Goal: Task Accomplishment & Management: Manage account settings

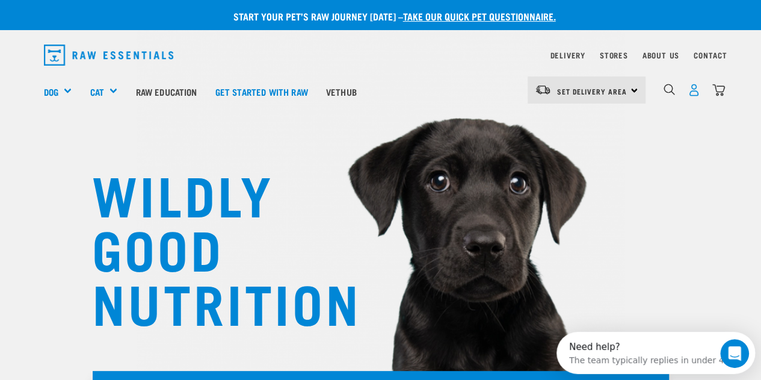
click at [689, 88] on img "dropdown navigation" at bounding box center [694, 90] width 13 height 13
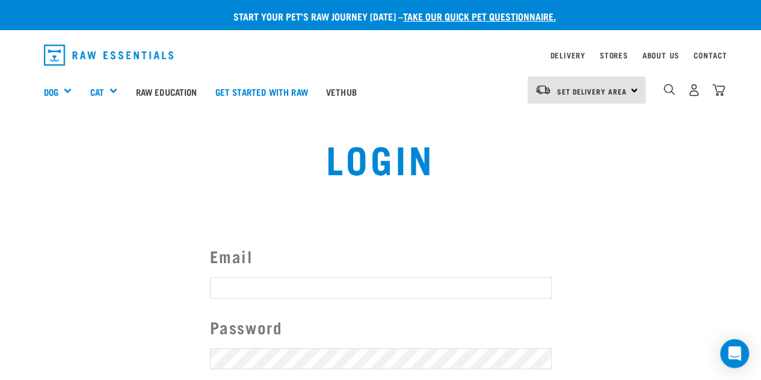
click at [333, 283] on input "Email" at bounding box center [381, 288] width 342 height 22
type input "gandrlong@gmail.com"
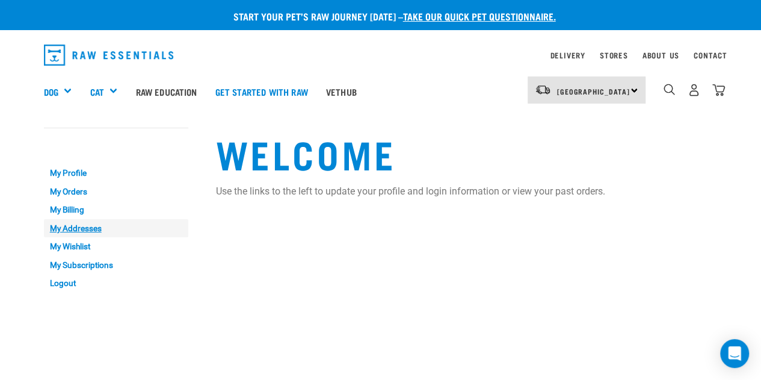
click at [76, 226] on link "My Addresses" at bounding box center [116, 228] width 144 height 19
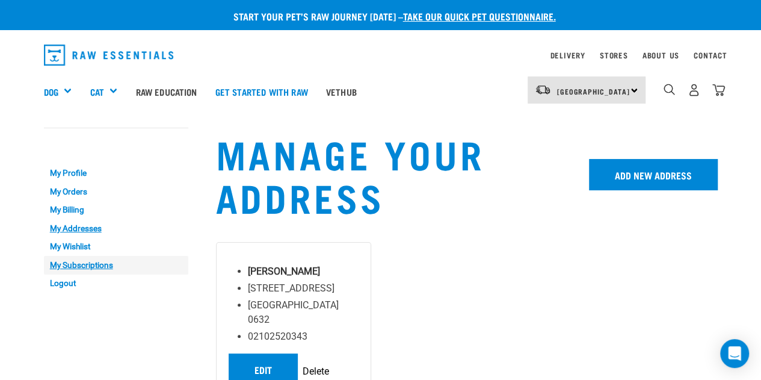
click at [67, 264] on link "My Subscriptions" at bounding box center [116, 265] width 144 height 19
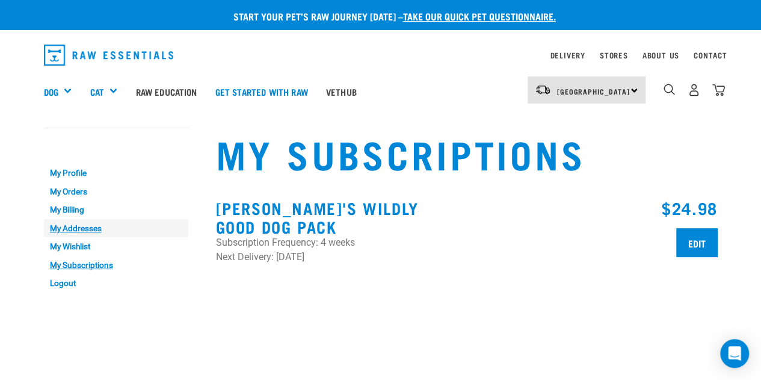
click at [87, 230] on link "My Addresses" at bounding box center [116, 228] width 144 height 19
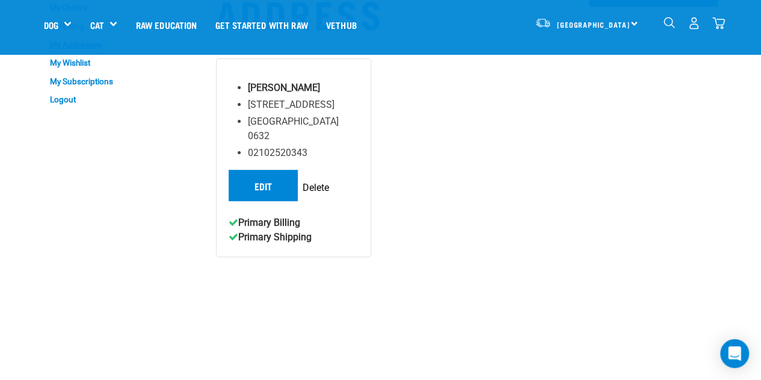
scroll to position [99, 0]
click at [260, 169] on link "Edit" at bounding box center [263, 184] width 69 height 31
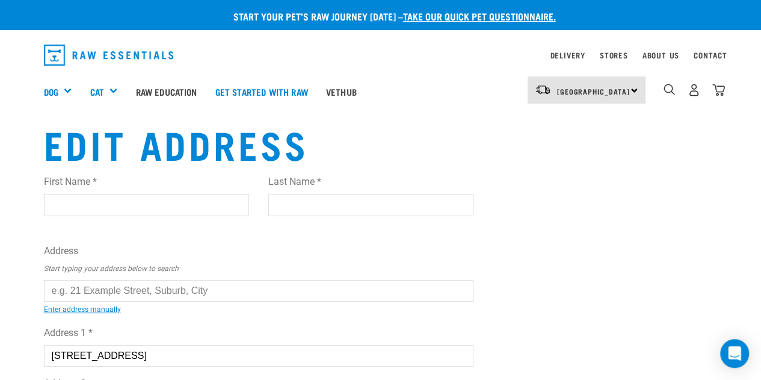
click at [182, 210] on input "First Name *" at bounding box center [146, 205] width 205 height 22
type input "Rebecca"
type input "Long"
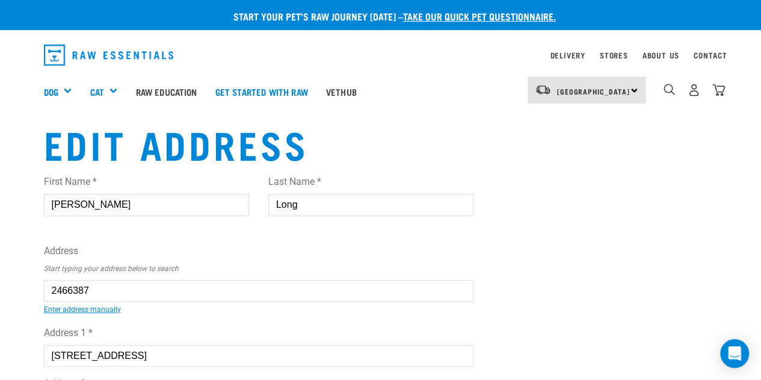
type input "352 East Coast Road, Sunnynook, Auckland 0630"
type input "[STREET_ADDRESS]"
type input "Sunnynook"
select select "AUK"
type input "0630"
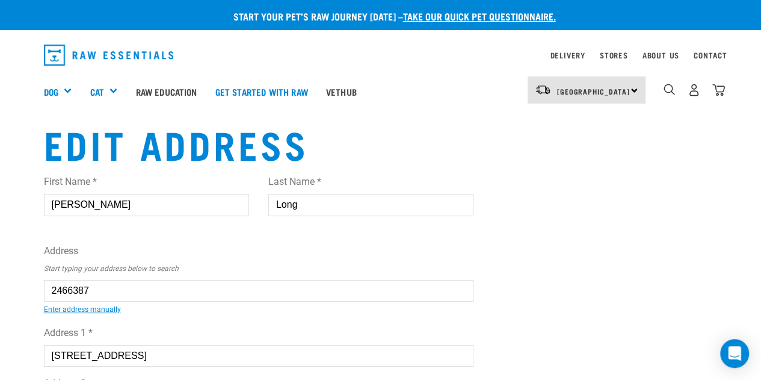
select select "Urban"
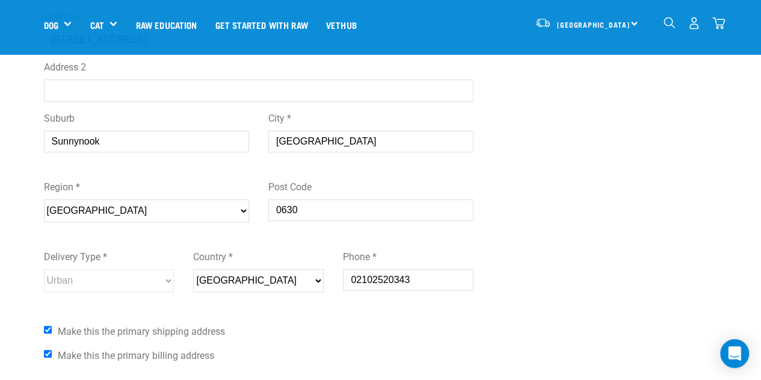
scroll to position [230, 0]
type input "352 East Coast Road, Sunnynook, Auckland 0630"
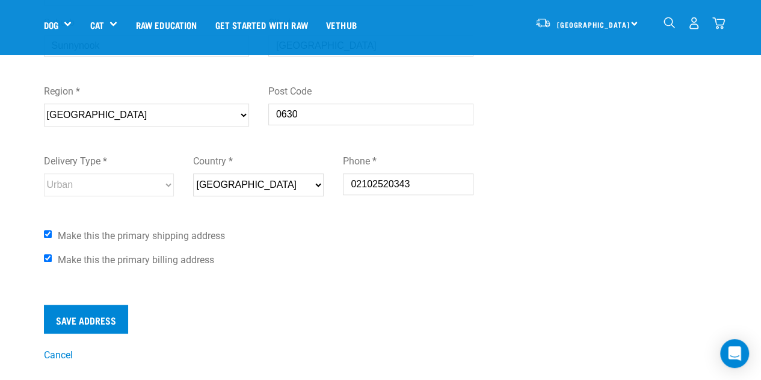
scroll to position [327, 0]
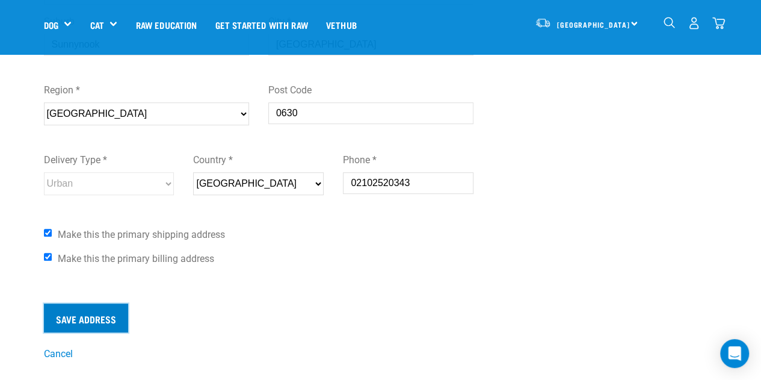
click at [102, 316] on input "Save Address" at bounding box center [86, 317] width 84 height 29
